Goal: Task Accomplishment & Management: Manage account settings

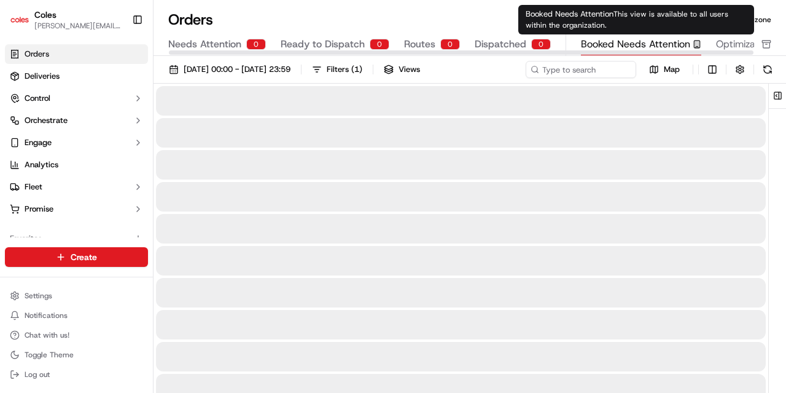
click at [644, 40] on span "Booked Needs Attention" at bounding box center [635, 44] width 109 height 15
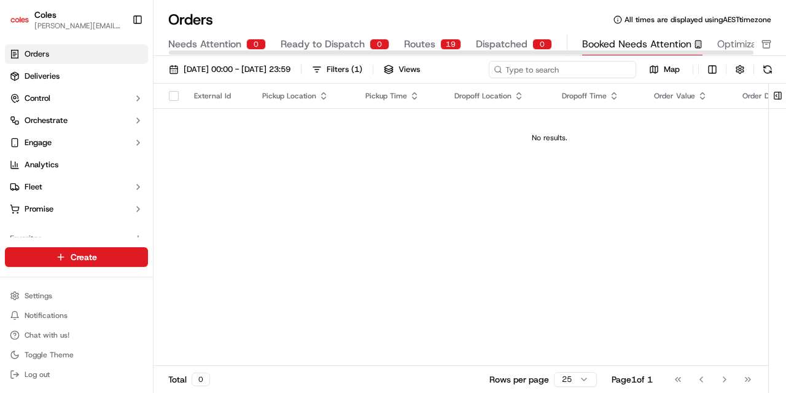
click at [580, 61] on input at bounding box center [562, 69] width 147 height 17
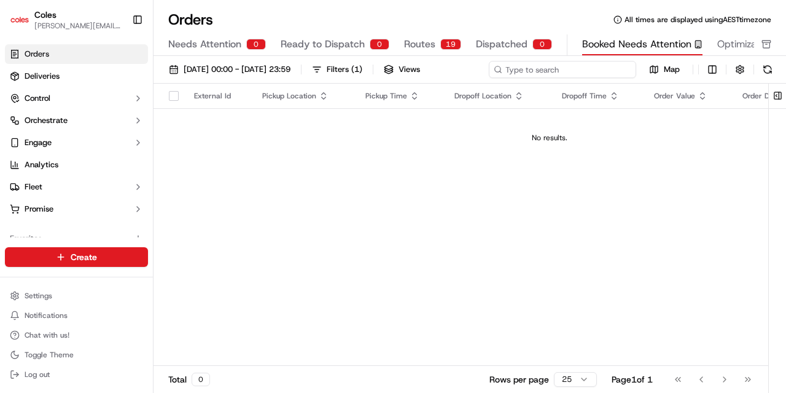
paste input "a207764490"
click at [511, 66] on input "a207764490" at bounding box center [562, 69] width 147 height 17
type input "0"
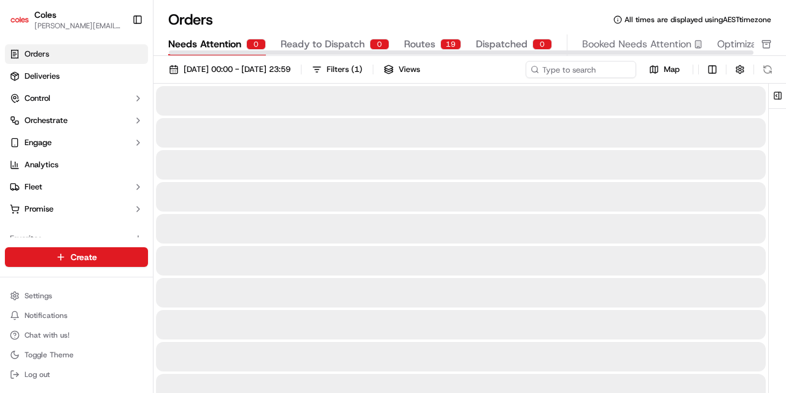
click at [195, 47] on span "Needs Attention" at bounding box center [204, 44] width 73 height 15
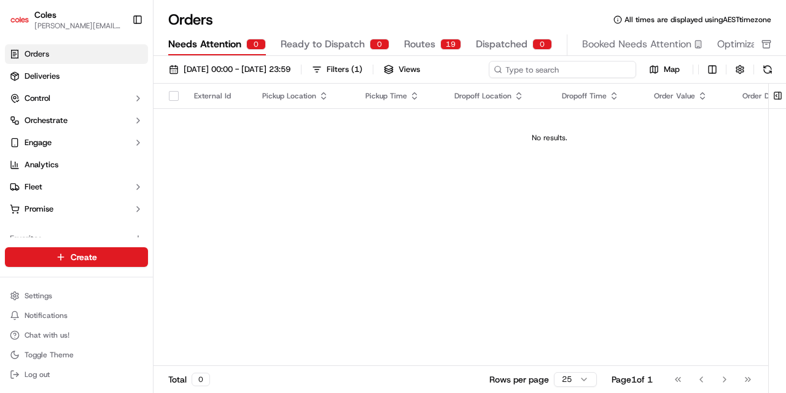
click at [561, 64] on input at bounding box center [562, 69] width 147 height 17
paste input "a207764490"
click at [511, 69] on input "a207764490" at bounding box center [562, 69] width 147 height 17
type input "207764490"
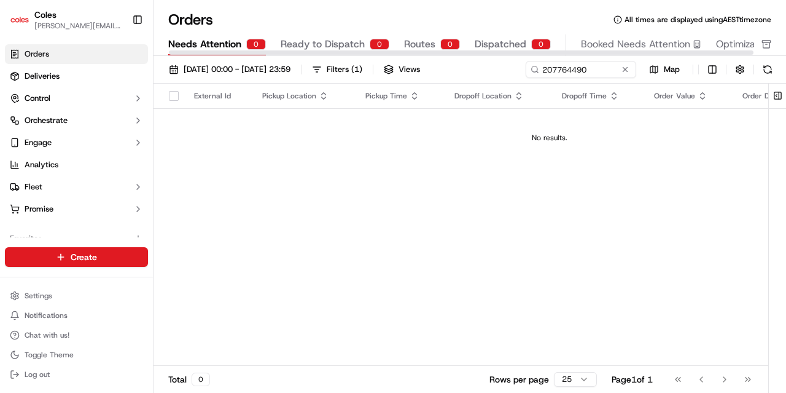
click at [318, 45] on span "Ready to Dispatch" at bounding box center [323, 44] width 84 height 15
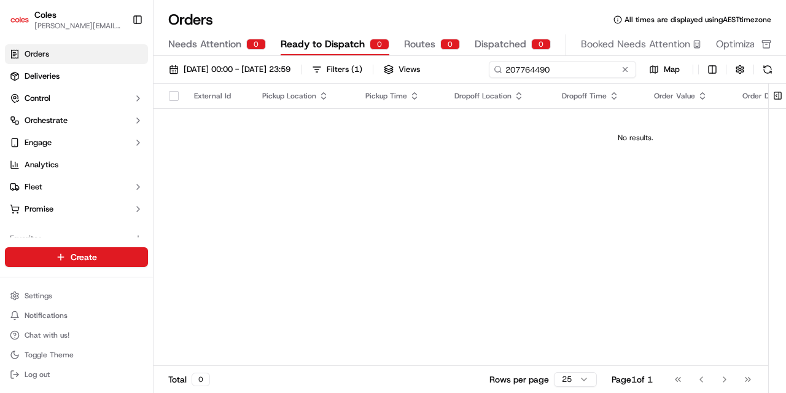
click at [591, 64] on input "207764490" at bounding box center [562, 69] width 147 height 17
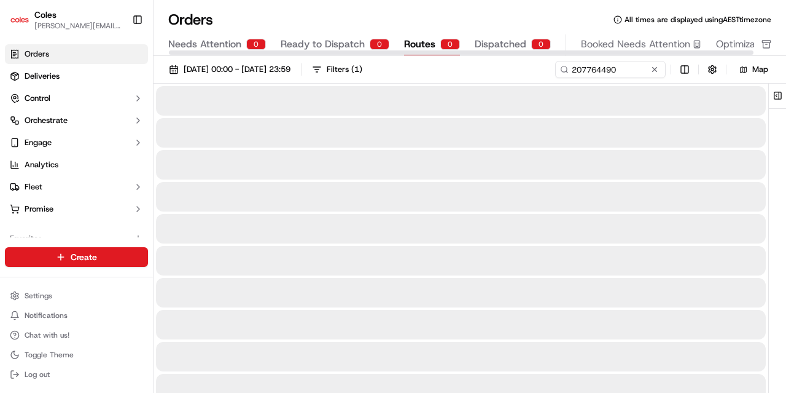
click at [412, 40] on span "Routes" at bounding box center [419, 44] width 31 height 15
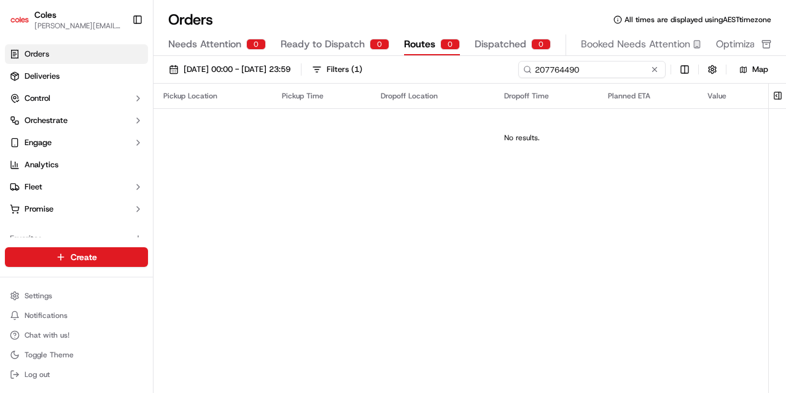
click at [627, 68] on input "207764490" at bounding box center [591, 69] width 147 height 17
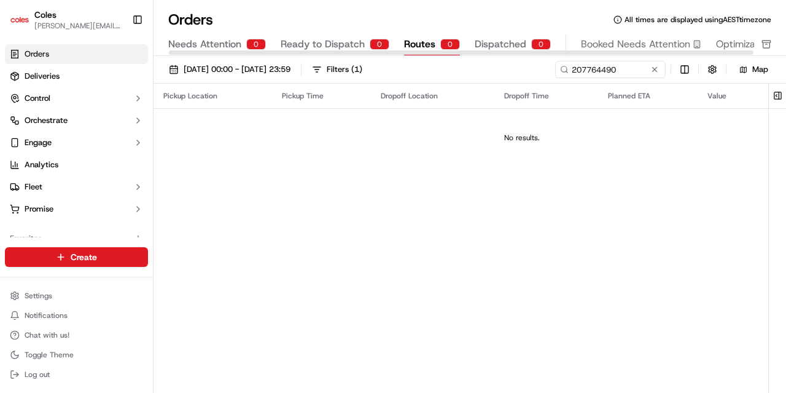
click at [351, 45] on span "Ready to Dispatch" at bounding box center [323, 44] width 84 height 15
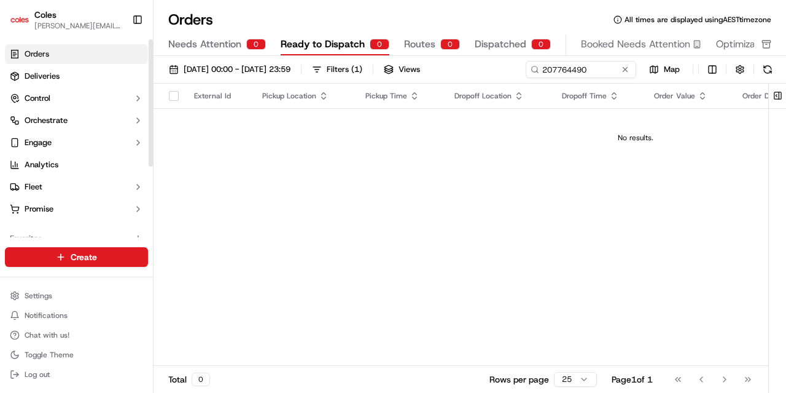
click at [44, 50] on span "Orders" at bounding box center [37, 54] width 25 height 11
click at [30, 52] on span "Orders" at bounding box center [37, 54] width 25 height 11
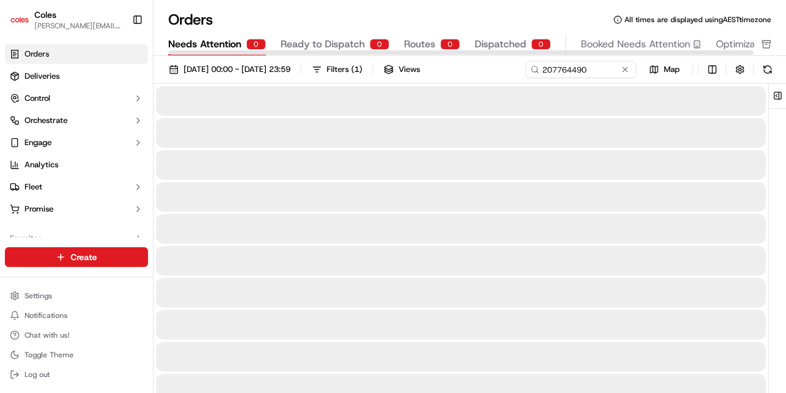
click at [217, 42] on span "Needs Attention" at bounding box center [204, 44] width 73 height 15
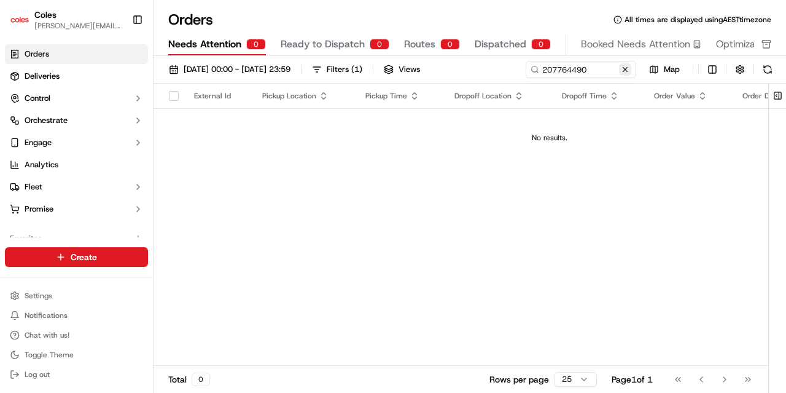
click at [631, 72] on button at bounding box center [625, 69] width 12 height 12
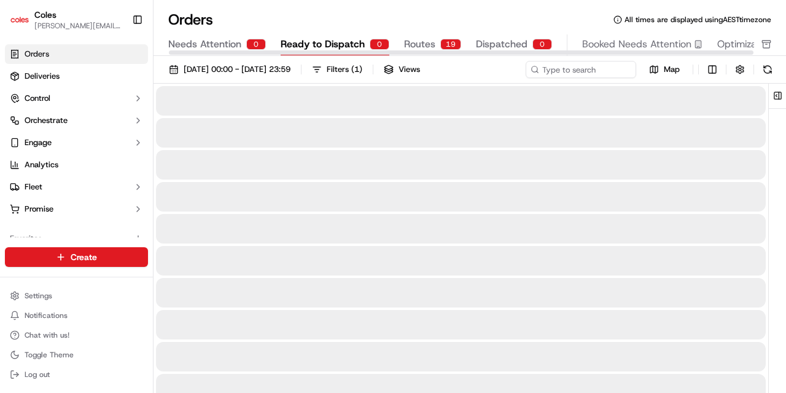
click at [302, 40] on span "Ready to Dispatch" at bounding box center [323, 44] width 84 height 15
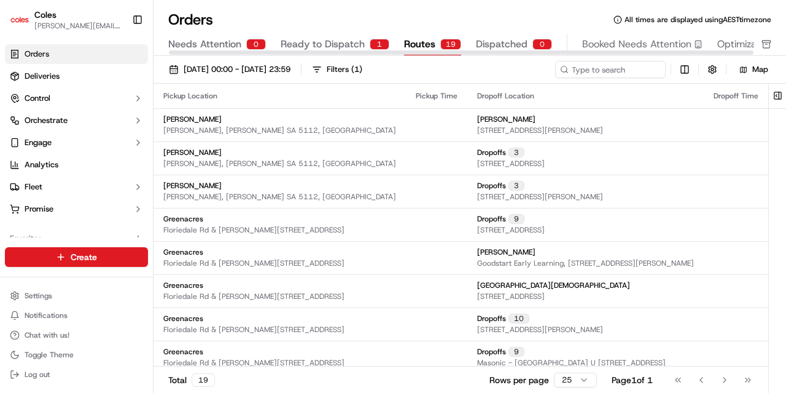
click at [435, 41] on button "Routes 19" at bounding box center [432, 44] width 57 height 21
click at [500, 39] on span "Dispatched" at bounding box center [502, 44] width 52 height 15
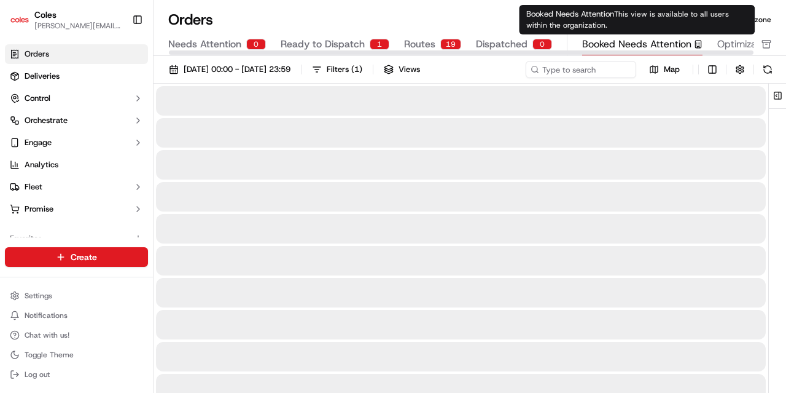
click at [607, 37] on span "Booked Needs Attention" at bounding box center [636, 44] width 109 height 15
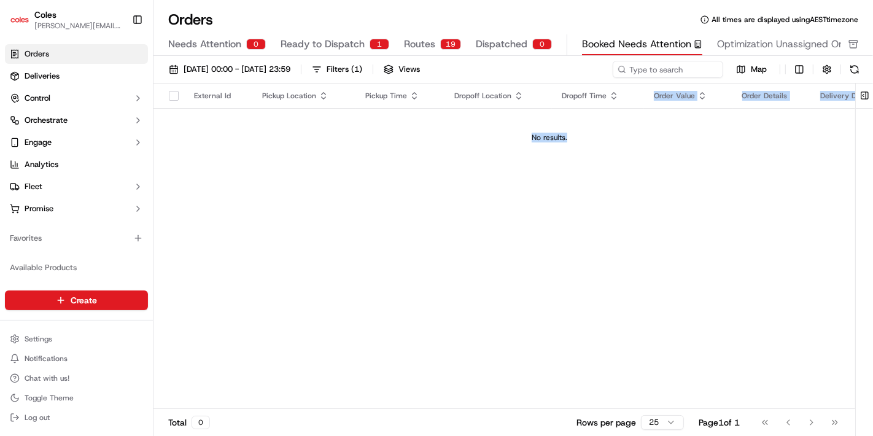
drag, startPoint x: 658, startPoint y: 84, endPoint x: 419, endPoint y: 283, distance: 311.4
click at [419, 283] on div "External Id Pickup Location Pickup Time Dropoff Location Dropoff Time Order Val…" at bounding box center [550, 247] width 792 height 326
click at [657, 72] on input at bounding box center [649, 69] width 147 height 17
paste input "a215641784"
click at [599, 66] on input "a215641784" at bounding box center [649, 69] width 147 height 17
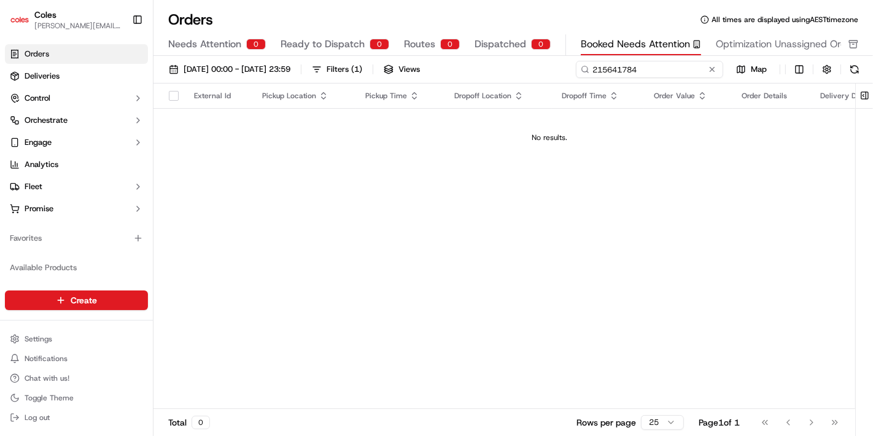
type input "215641784"
click at [598, 64] on input "215641784" at bounding box center [649, 69] width 147 height 17
click at [490, 45] on span "Dispatched" at bounding box center [501, 44] width 52 height 15
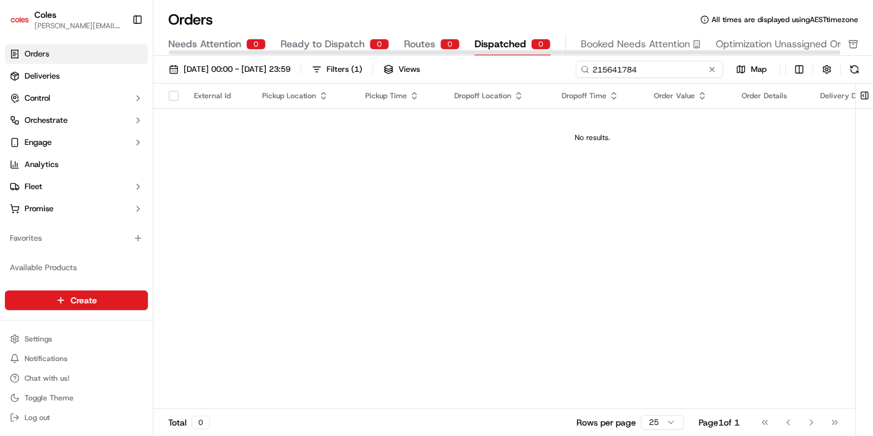
click at [651, 69] on input "215641784" at bounding box center [649, 69] width 147 height 17
click at [418, 45] on span "Routes" at bounding box center [419, 44] width 31 height 15
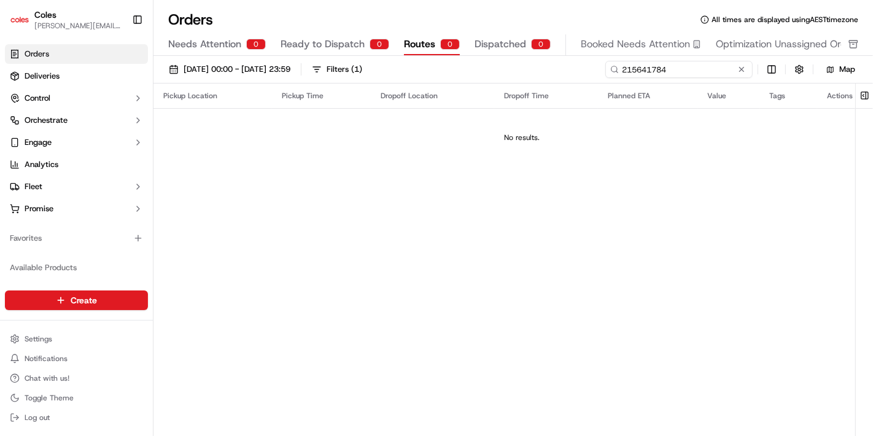
click at [692, 70] on input "215641784" at bounding box center [679, 69] width 147 height 17
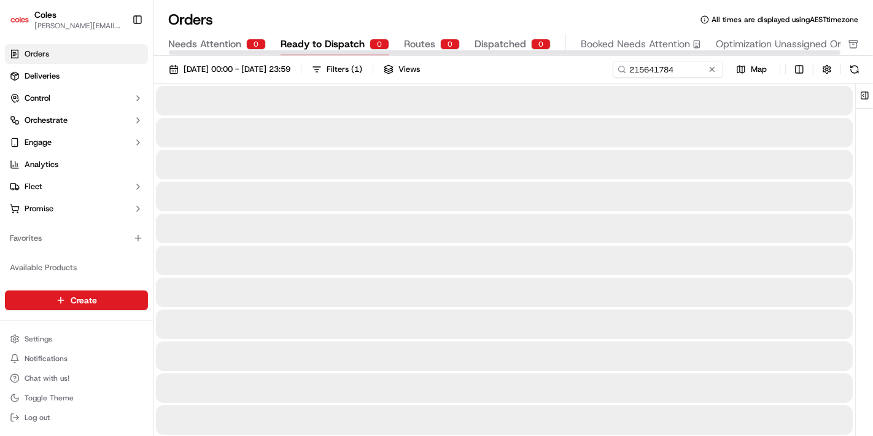
click at [324, 47] on span "Ready to Dispatch" at bounding box center [323, 44] width 84 height 15
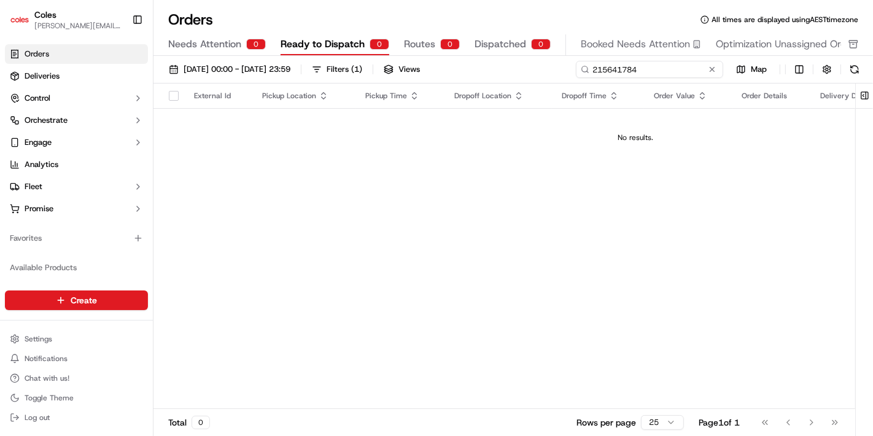
click at [641, 64] on input "215641784" at bounding box center [649, 69] width 147 height 17
click at [221, 34] on div "Orders All times are displayed using AEST timezone Needs Attention 0 Ready to D…" at bounding box center [514, 33] width 720 height 46
click at [216, 44] on span "Needs Attention" at bounding box center [204, 44] width 73 height 15
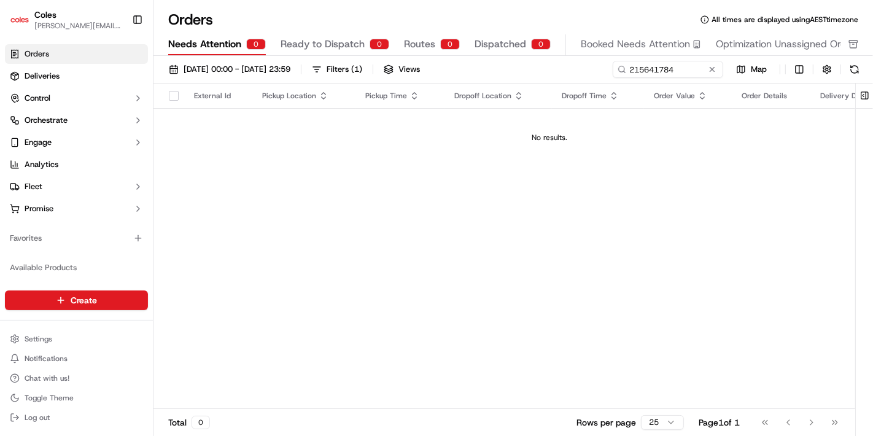
click at [648, 79] on div "01/09/2025 00:00 - 30/09/2025 23:59 Filters ( 1 ) Views 215641784 Map" at bounding box center [514, 72] width 720 height 23
click at [644, 76] on input "215641784" at bounding box center [649, 69] width 147 height 17
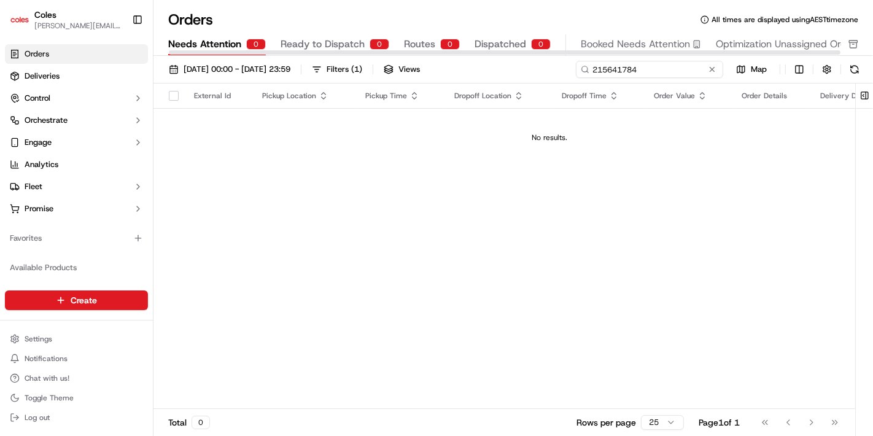
click at [617, 68] on input "215641784" at bounding box center [649, 69] width 147 height 17
paste input "a223413856"
click at [595, 69] on input "a223413856" at bounding box center [649, 69] width 147 height 17
type input "223413856"
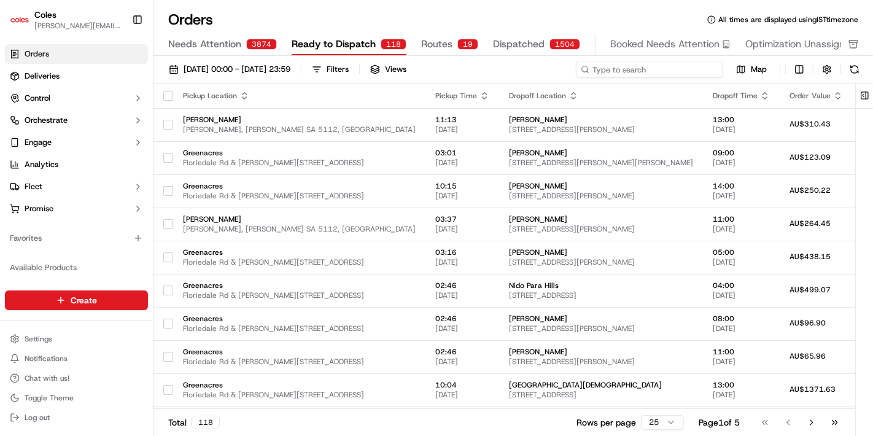
click at [650, 71] on input at bounding box center [649, 69] width 147 height 17
paste input "a231520181"
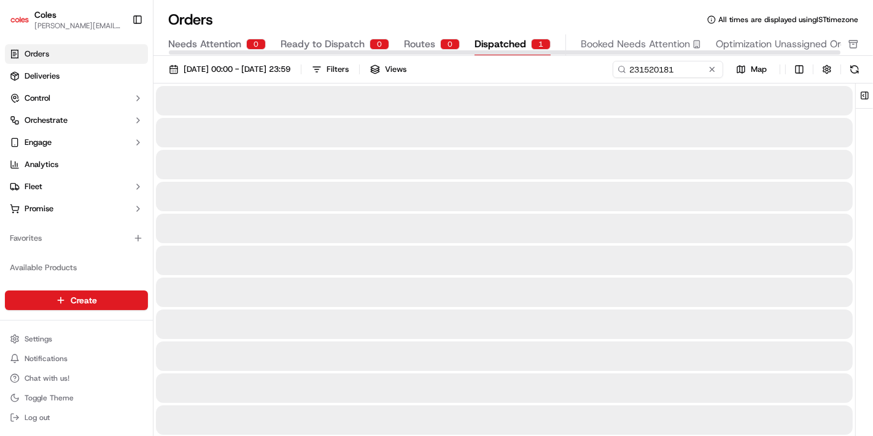
click at [502, 46] on span "Dispatched" at bounding box center [501, 44] width 52 height 15
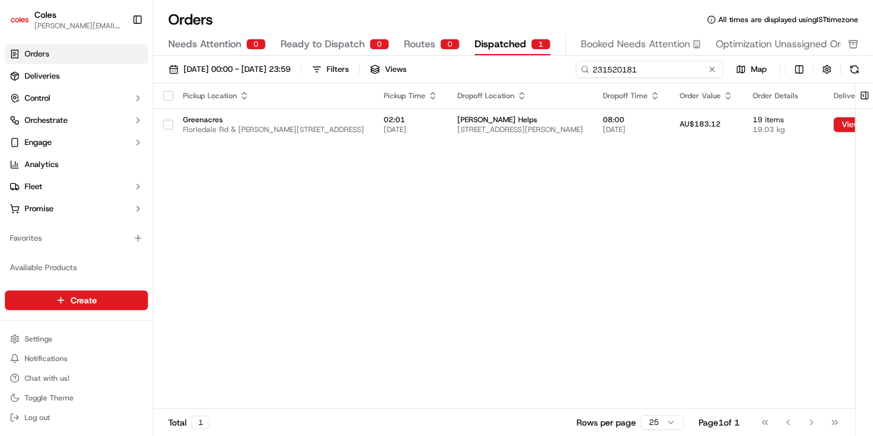
drag, startPoint x: 697, startPoint y: 68, endPoint x: 623, endPoint y: 66, distance: 73.7
click at [623, 66] on input "231520181" at bounding box center [649, 69] width 147 height 17
type input "2"
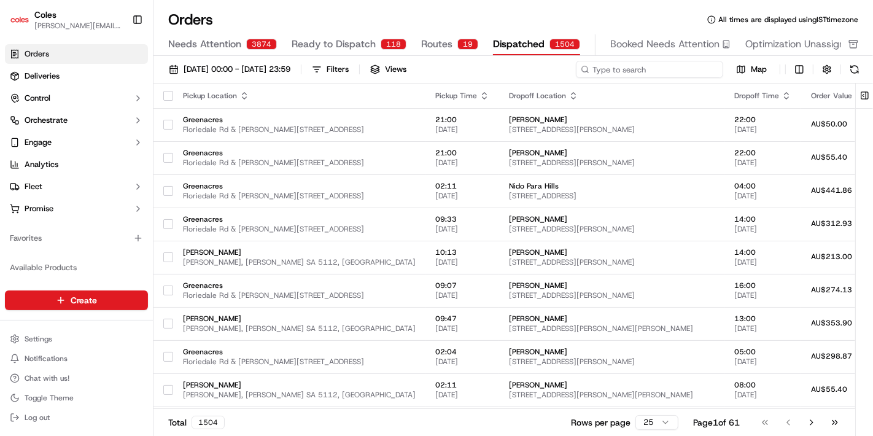
paste input "a229035069"
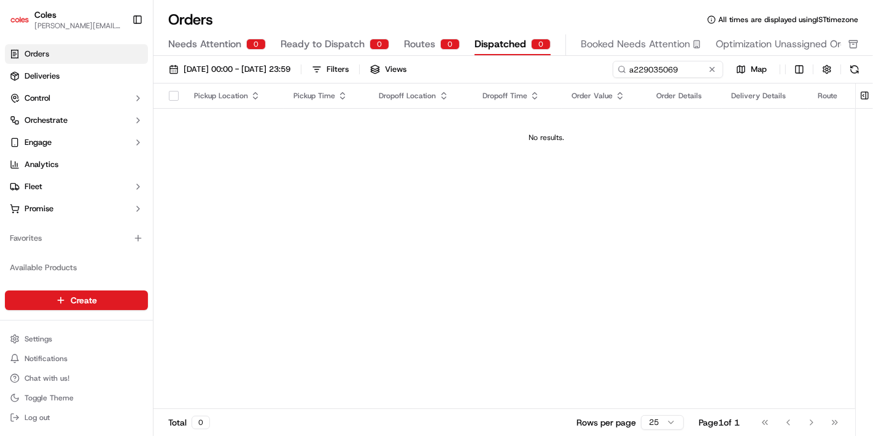
click at [560, 5] on div "Orders All times are displayed using IST timezone Needs Attention 0 Ready to Di…" at bounding box center [514, 218] width 720 height 436
click at [595, 71] on div "[DATE] 00:00 - [DATE] 23:59 Filters Views" at bounding box center [386, 69] width 447 height 17
click at [633, 69] on input "a229035069" at bounding box center [649, 69] width 147 height 17
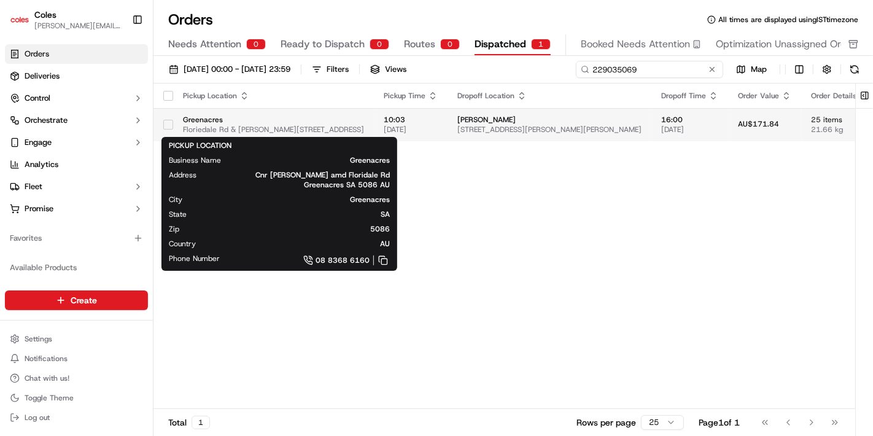
type input "229035069"
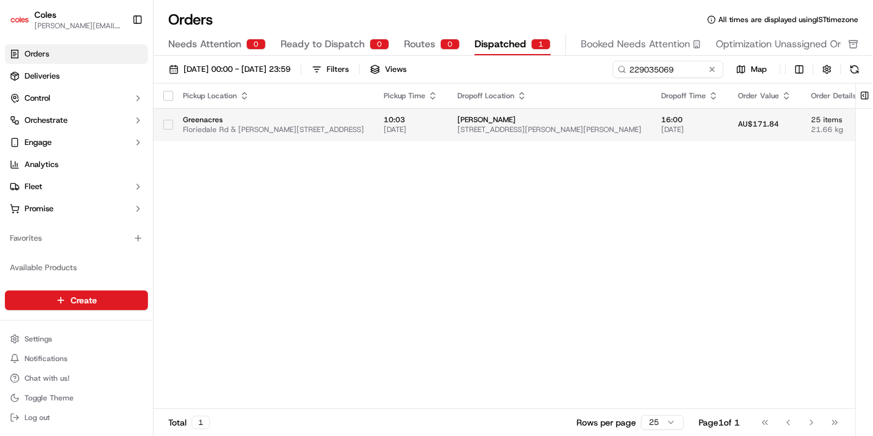
click at [201, 118] on span "Greenacres" at bounding box center [273, 120] width 181 height 10
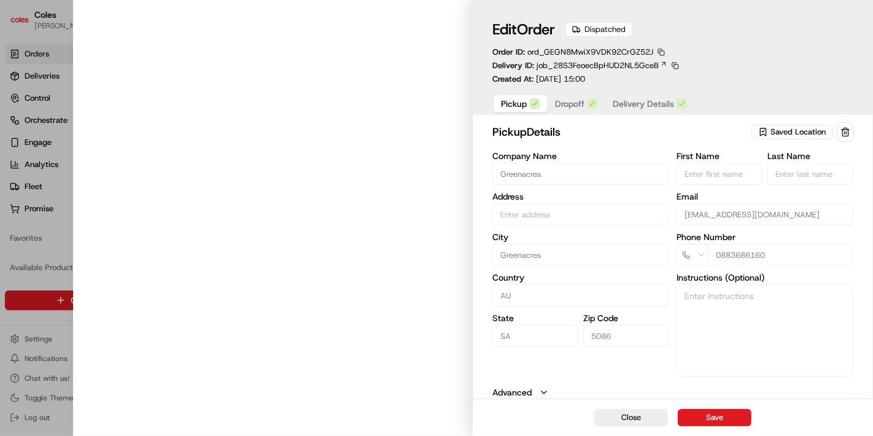
type input "Cnr [PERSON_NAME] amd Floridale Rd Greenacres SA 5086 AU"
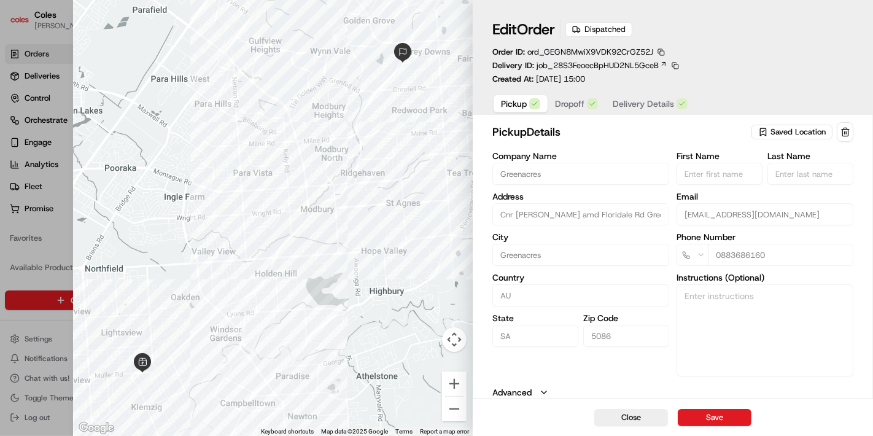
click at [316, 43] on div at bounding box center [273, 218] width 400 height 436
click at [391, 52] on div at bounding box center [273, 218] width 400 height 436
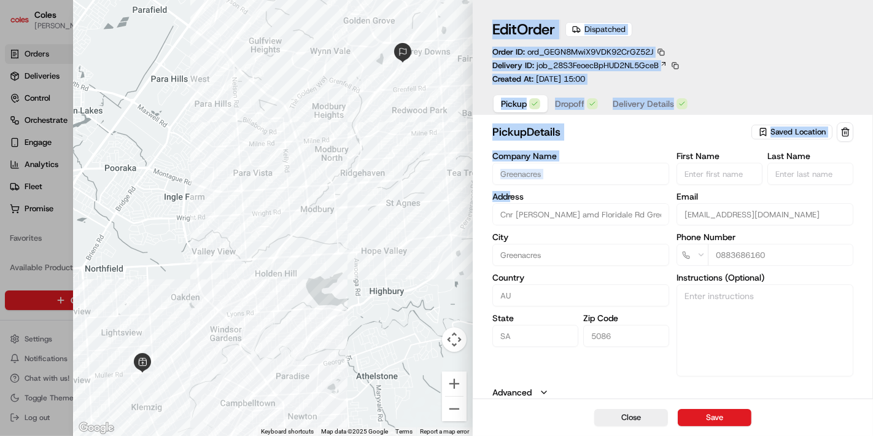
drag, startPoint x: 512, startPoint y: 201, endPoint x: 333, endPoint y: 160, distance: 184.2
click at [333, 160] on div "Close ← Move left → Move right ↑ Move up ↓ Move down + Zoom in - Zoom out Home …" at bounding box center [473, 218] width 801 height 436
click at [615, 420] on button "Close" at bounding box center [632, 417] width 74 height 17
type input "+1"
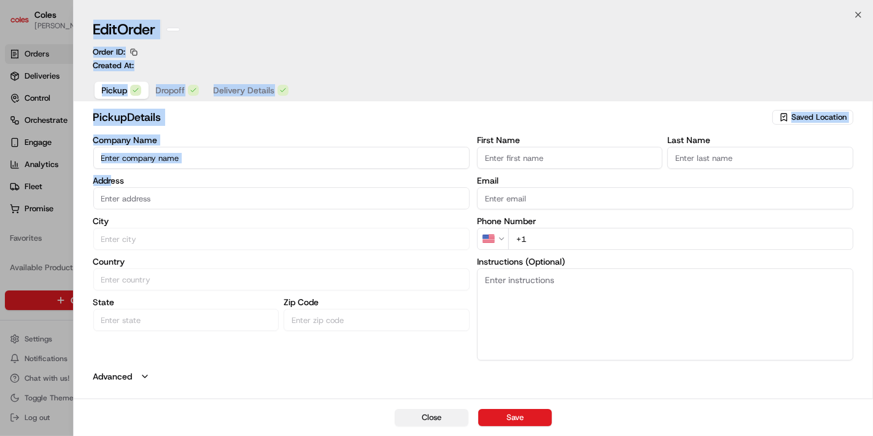
click at [615, 420] on html "Coles [EMAIL_ADDRESS][DOMAIN_NAME] Toggle Sidebar Orders Deliveries Control Orc…" at bounding box center [436, 218] width 873 height 436
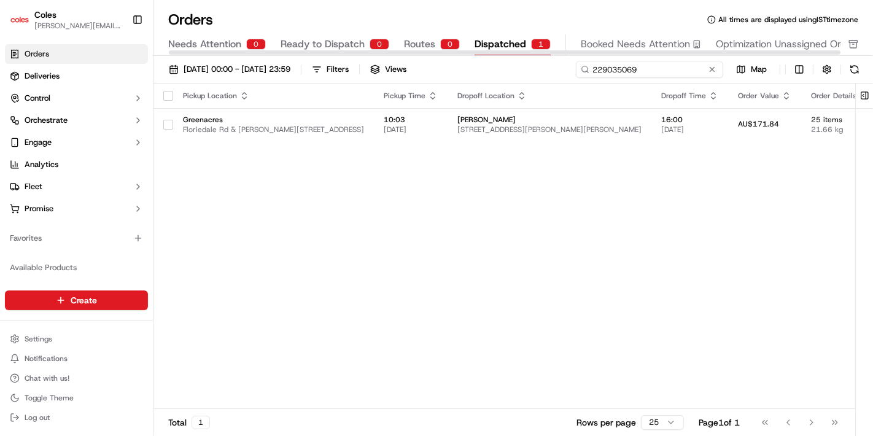
click at [663, 68] on input "229035069" at bounding box center [649, 69] width 147 height 17
paste input "a223413856"
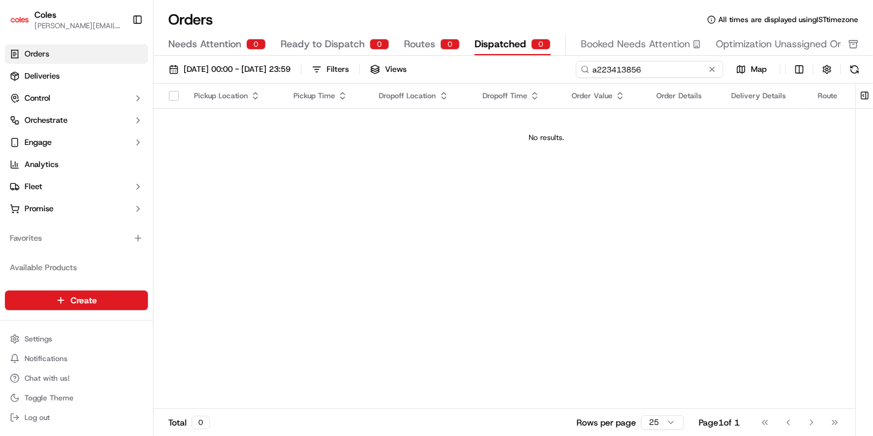
click at [597, 68] on input "a223413856" at bounding box center [649, 69] width 147 height 17
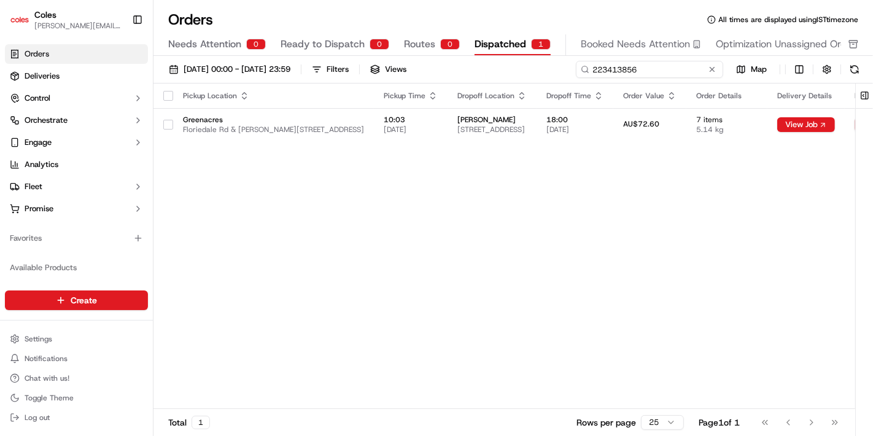
click at [631, 66] on input "223413856" at bounding box center [649, 69] width 147 height 17
paste input "a229512723"
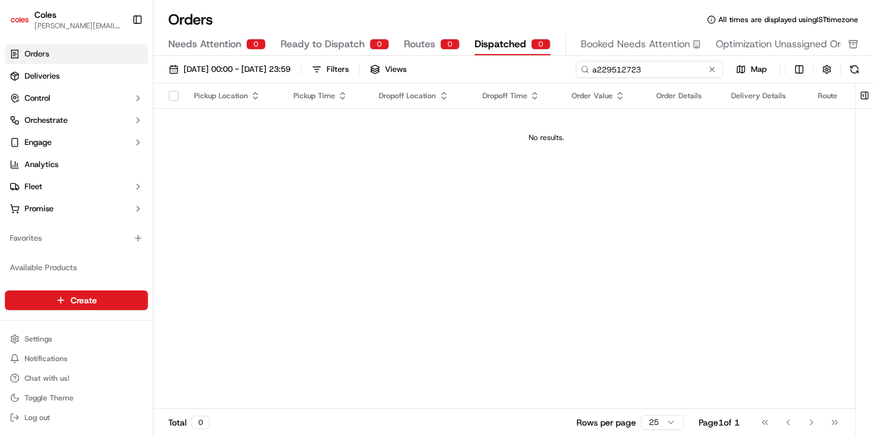
click at [597, 66] on input "a229512723" at bounding box center [649, 69] width 147 height 17
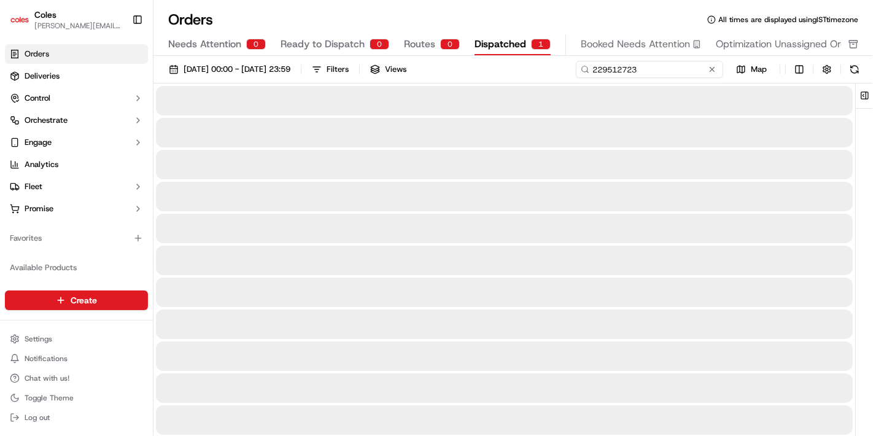
type input "229512723"
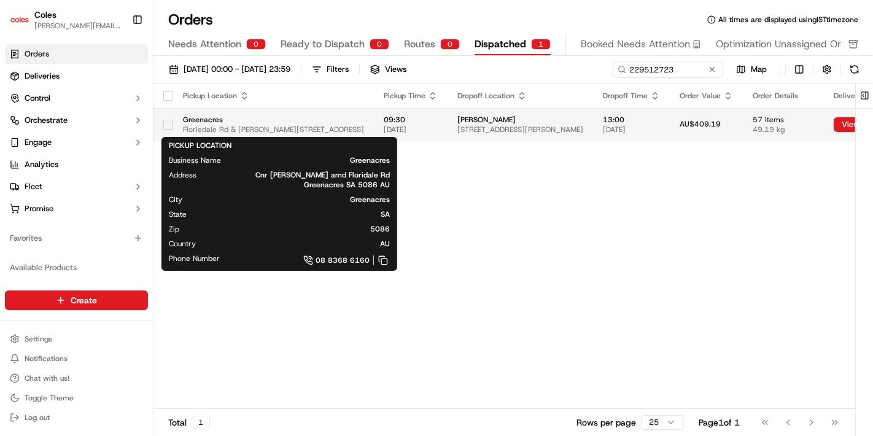
click at [206, 119] on span "Greenacres" at bounding box center [273, 120] width 181 height 10
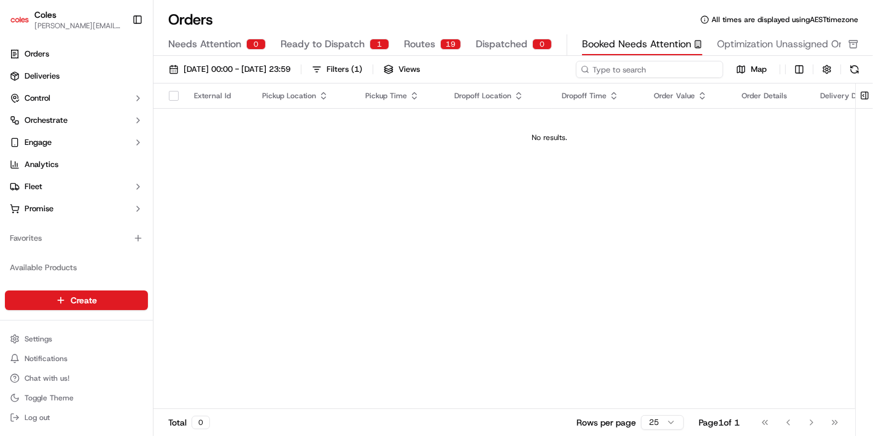
click at [641, 77] on input at bounding box center [649, 69] width 147 height 17
paste input "a223413856"
click at [597, 66] on input "a223413856" at bounding box center [649, 69] width 147 height 17
type input "223413856"
click at [28, 56] on span "Orders" at bounding box center [37, 54] width 25 height 11
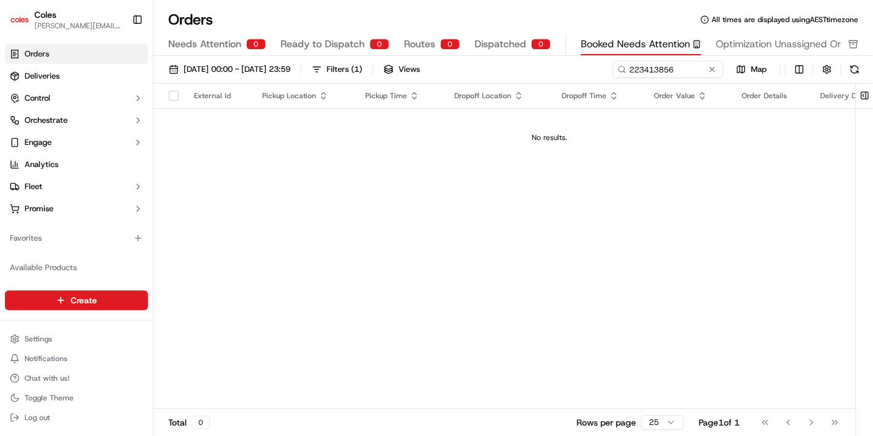
click at [648, 153] on td "No results." at bounding box center [550, 137] width 792 height 59
click at [644, 136] on div "No results." at bounding box center [549, 138] width 783 height 10
click at [45, 65] on ul "Orders Deliveries Control Orchestrate Engage Analytics Fleet Promise" at bounding box center [76, 131] width 143 height 174
click at [45, 73] on span "Deliveries" at bounding box center [42, 76] width 35 height 11
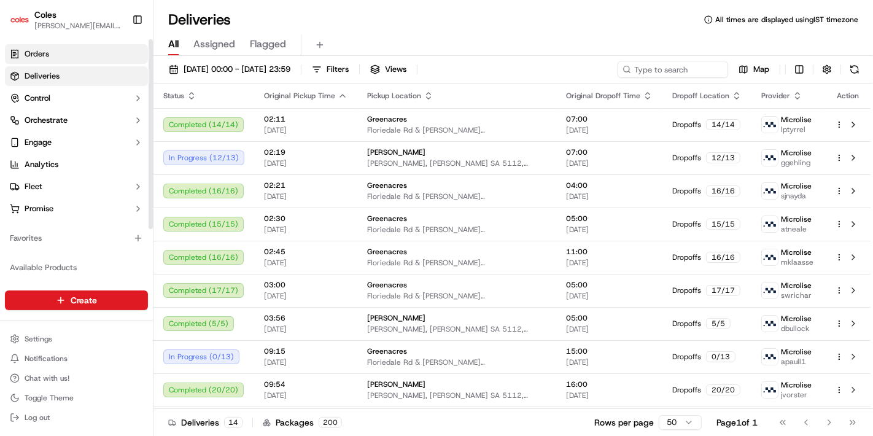
click at [43, 51] on span "Orders" at bounding box center [37, 54] width 25 height 11
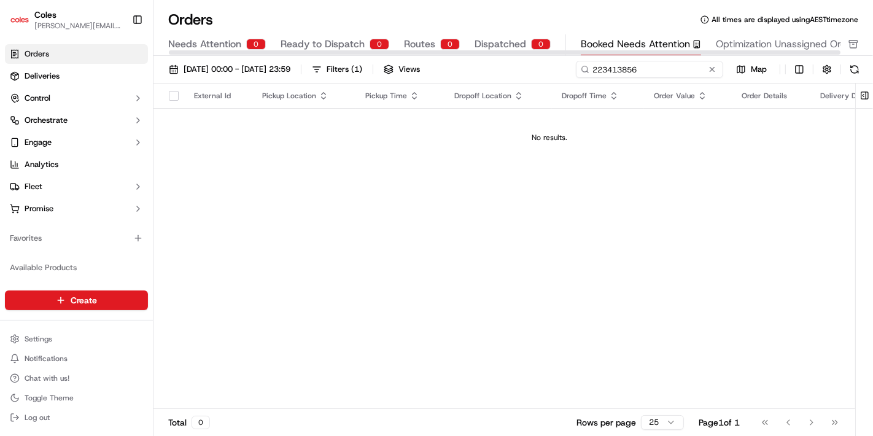
click at [681, 76] on input "223413856" at bounding box center [649, 69] width 147 height 17
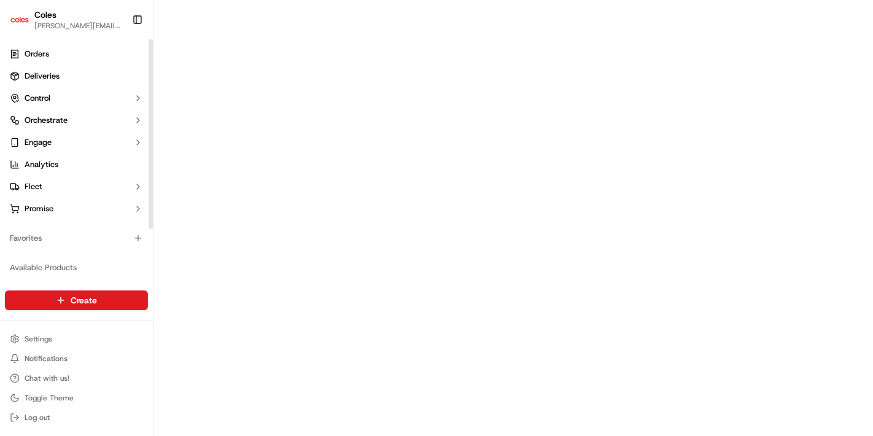
drag, startPoint x: 152, startPoint y: 104, endPoint x: 157, endPoint y: 48, distance: 56.8
click at [153, 48] on div at bounding box center [151, 134] width 4 height 190
